Goal: Check status

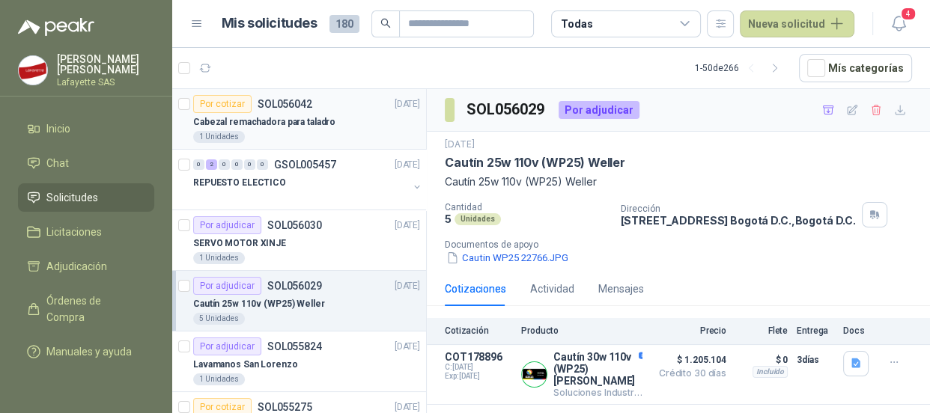
click at [295, 121] on p "Cabezal remachadora para taladro" at bounding box center [264, 122] width 142 height 14
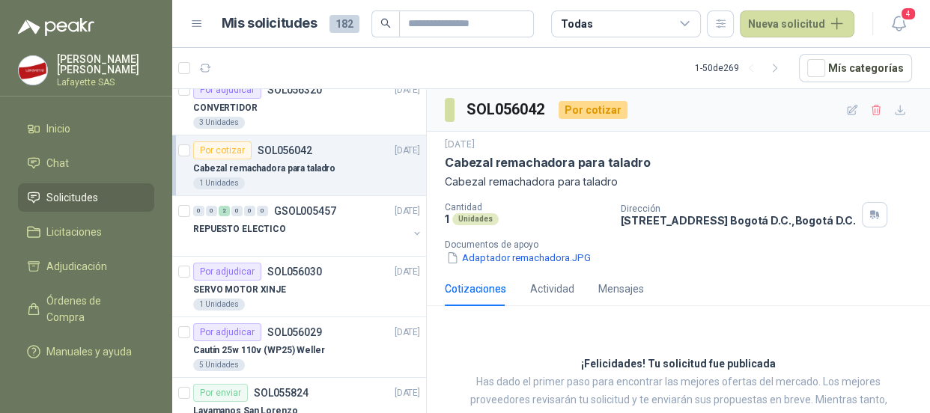
scroll to position [204, 0]
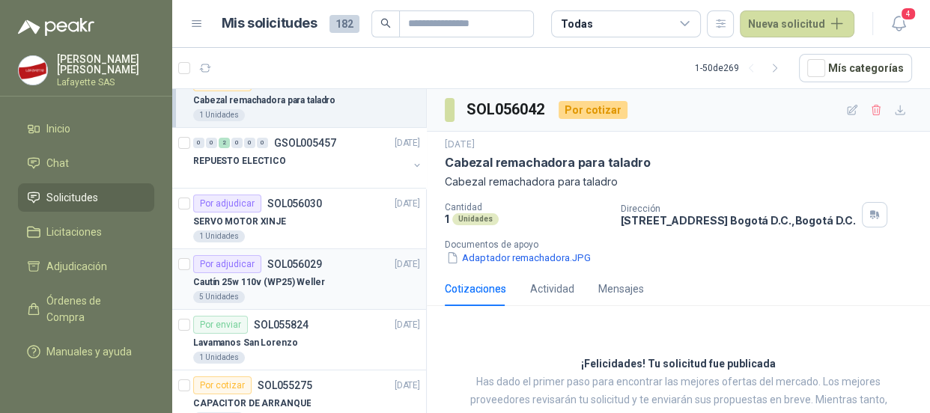
click at [243, 268] on div "Por adjudicar" at bounding box center [227, 264] width 68 height 18
